Goal: Contribute content: Add original content to the website for others to see

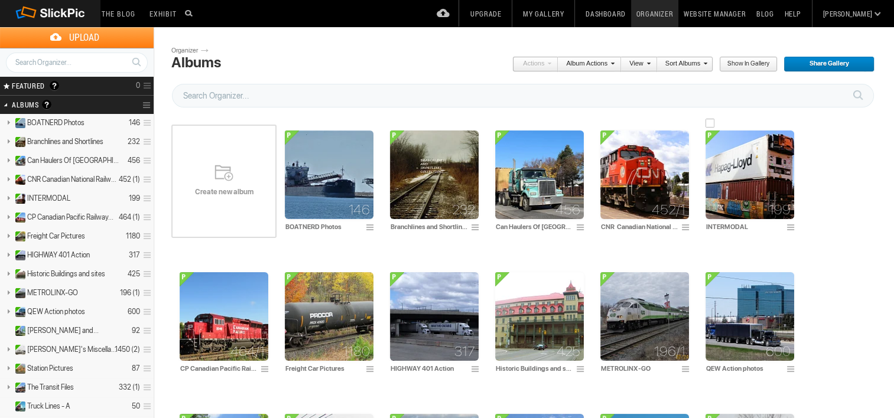
click at [752, 172] on img at bounding box center [750, 175] width 89 height 89
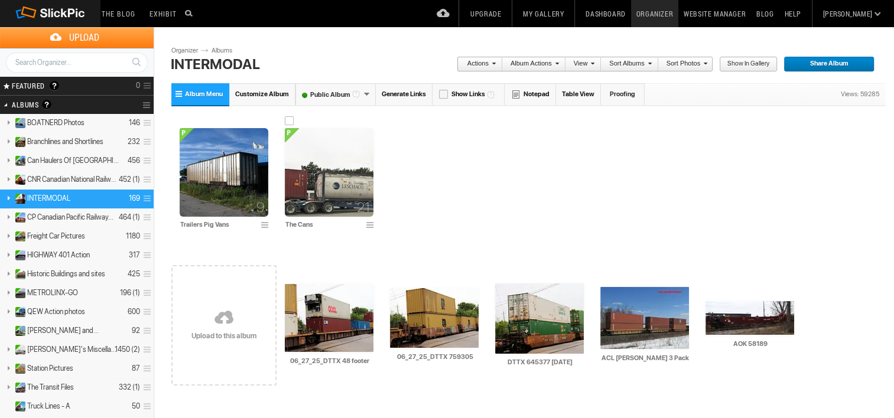
click at [333, 173] on img at bounding box center [329, 172] width 89 height 89
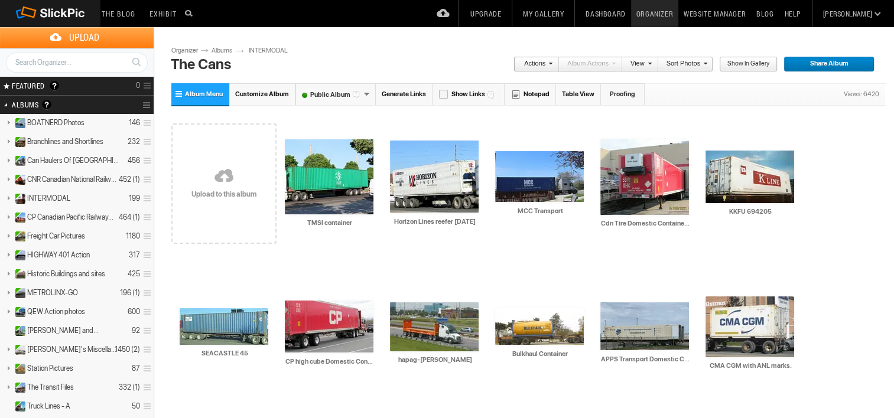
click at [229, 177] on link at bounding box center [223, 177] width 105 height 137
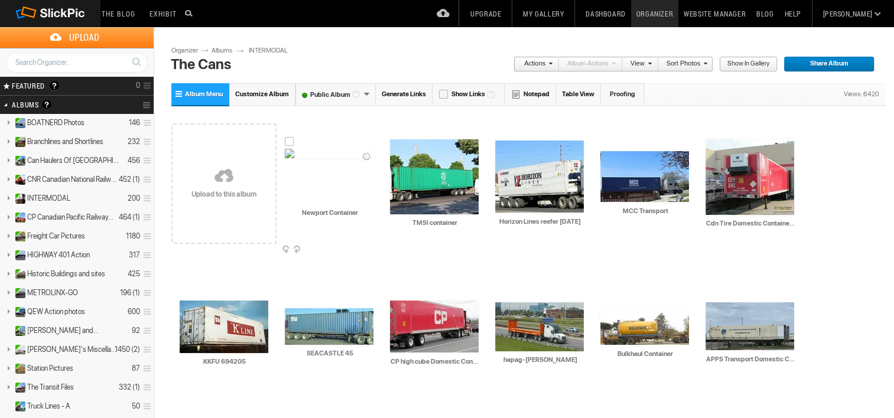
click at [331, 158] on img at bounding box center [329, 153] width 89 height 9
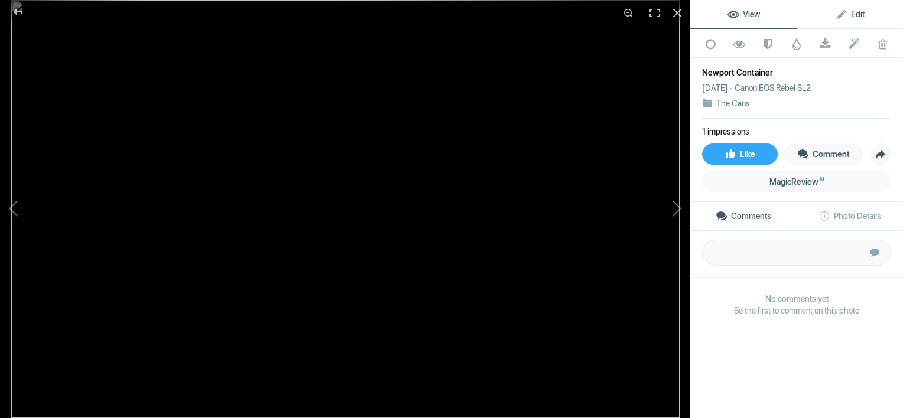
click at [849, 15] on span "Edit" at bounding box center [850, 13] width 29 height 9
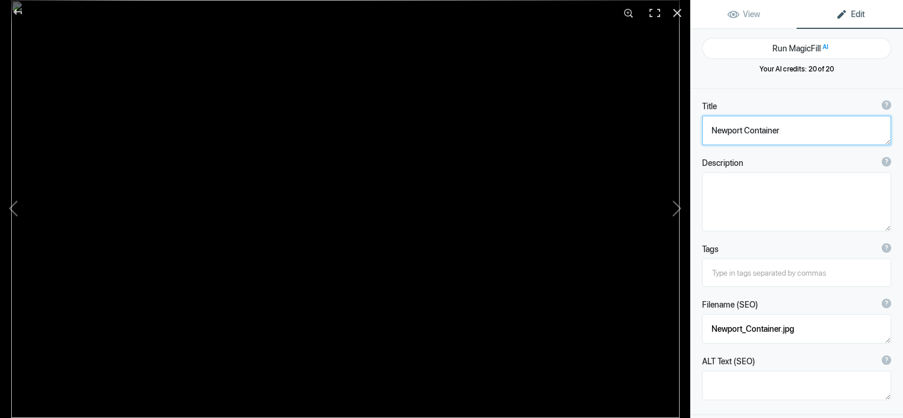
drag, startPoint x: 785, startPoint y: 126, endPoint x: 697, endPoint y: 143, distance: 89.6
click at [697, 143] on div "Title ? Photo title is one of the highest used Search Engine ranking criteria a…" at bounding box center [796, 123] width 213 height 57
type textarea "SIMU 2589519"
click at [697, 144] on div "Title ? Photo title is one of the highest used Search Engine ranking criteria a…" at bounding box center [796, 123] width 213 height 57
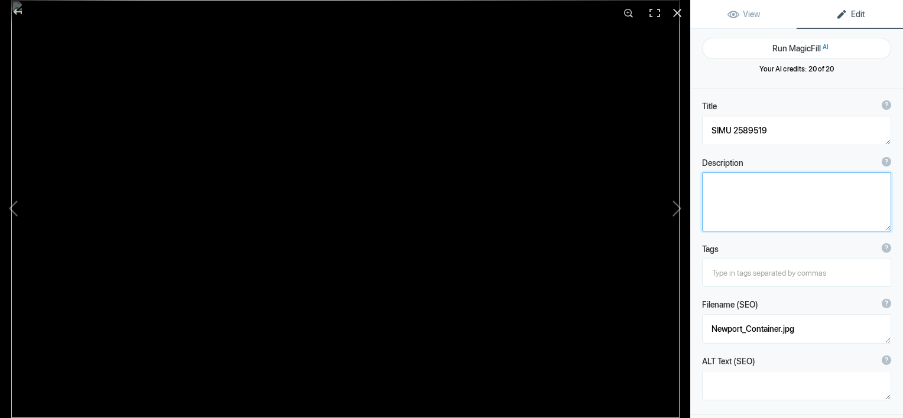
click at [719, 196] on textarea at bounding box center [796, 202] width 189 height 59
type textarea "S"
type textarea "SINOCHEM NewPort logo"
click at [18, 6] on div at bounding box center [17, 12] width 43 height 24
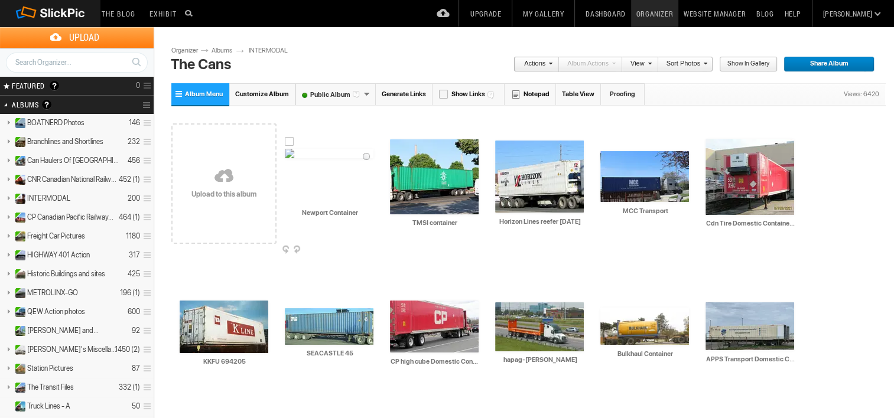
click at [304, 158] on img at bounding box center [329, 153] width 89 height 9
